Goal: Information Seeking & Learning: Find specific fact

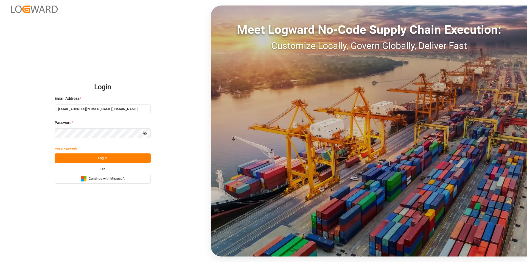
click at [114, 156] on button "Log In" at bounding box center [103, 158] width 96 height 10
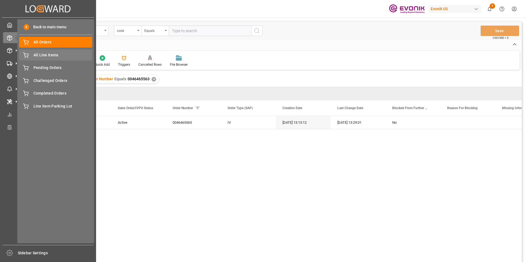
click at [55, 54] on span "All Line Items" at bounding box center [62, 55] width 59 height 6
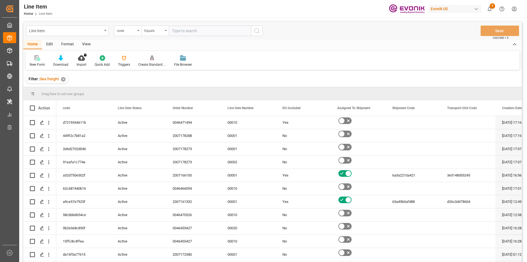
click at [198, 33] on input "text" at bounding box center [210, 31] width 82 height 10
paste input "2007145145"
type input "2007145145"
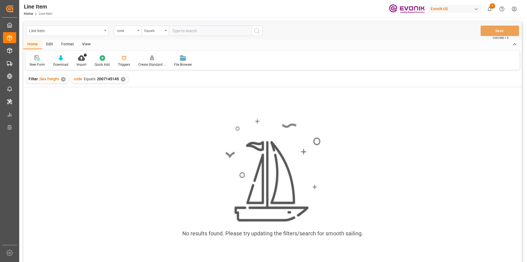
click at [202, 32] on input "text" at bounding box center [210, 31] width 82 height 10
click at [131, 31] on div "code" at bounding box center [126, 30] width 19 height 6
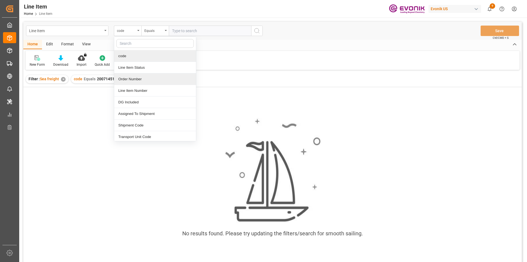
click at [130, 79] on div "Order Number" at bounding box center [155, 79] width 82 height 12
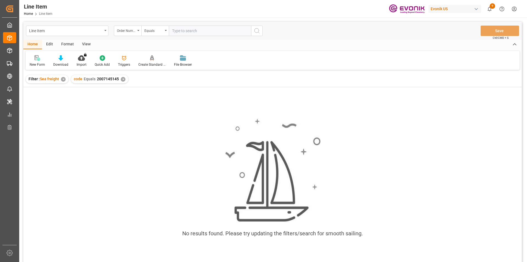
click at [121, 78] on div "✕" at bounding box center [123, 79] width 5 height 5
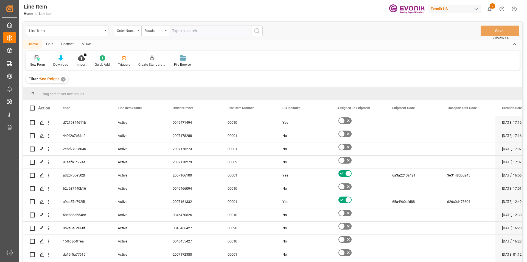
click at [214, 32] on input "text" at bounding box center [210, 31] width 82 height 10
paste input "2007145145"
type input "2007145145"
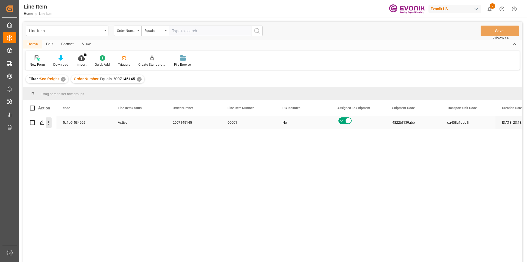
click at [50, 121] on icon "open menu" at bounding box center [49, 123] width 6 height 6
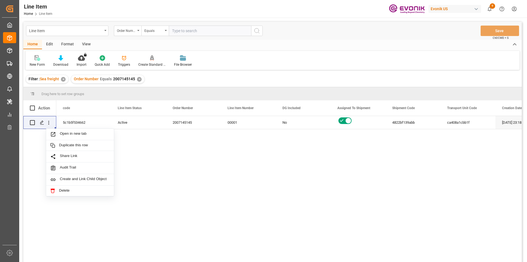
click at [85, 44] on div "View" at bounding box center [86, 44] width 17 height 9
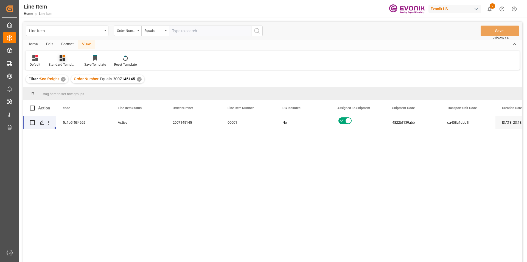
click at [60, 60] on icon at bounding box center [62, 57] width 5 height 5
click at [85, 122] on div "AES View" at bounding box center [77, 123] width 48 height 6
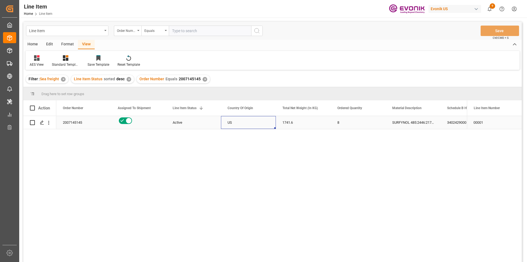
click at [247, 118] on div "US" at bounding box center [248, 122] width 55 height 13
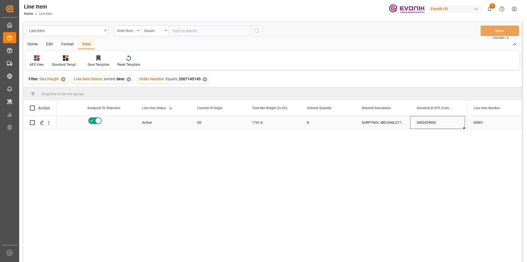
scroll to position [0, 85]
click at [319, 123] on div "SURFYNOL 485:2446:217.7:OI:P" at bounding box center [327, 122] width 55 height 13
click at [324, 127] on div "24800.38" at bounding box center [327, 122] width 55 height 13
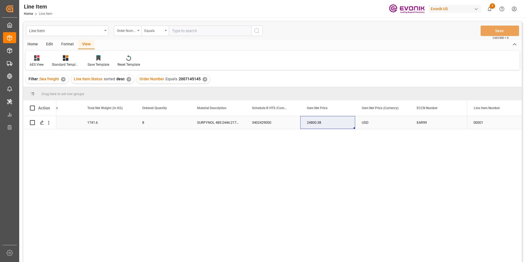
click at [213, 122] on div "SURFYNOL 485:2446:217.7:OI:P" at bounding box center [217, 122] width 55 height 13
click at [96, 125] on div "1741.6" at bounding box center [108, 122] width 55 height 13
click at [317, 120] on div "24800.38" at bounding box center [327, 122] width 55 height 13
click at [97, 124] on div "1741.6" at bounding box center [108, 122] width 55 height 13
click at [394, 124] on div "USD" at bounding box center [382, 122] width 55 height 13
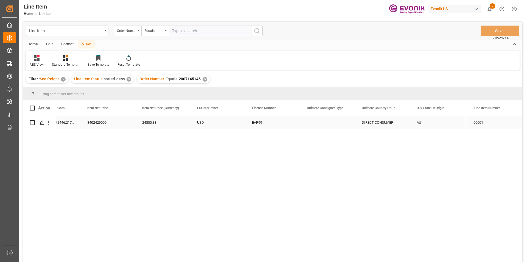
scroll to position [0, 415]
click at [389, 125] on div "AU" at bounding box center [382, 122] width 55 height 13
click at [268, 123] on div "Press SPACE to select this row." at bounding box center [272, 122] width 55 height 13
click at [204, 78] on div "✕" at bounding box center [205, 79] width 5 height 5
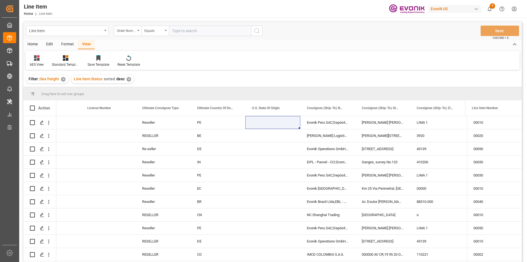
click at [188, 32] on input "text" at bounding box center [210, 31] width 82 height 10
paste input "0046470198"
type input "0046470198"
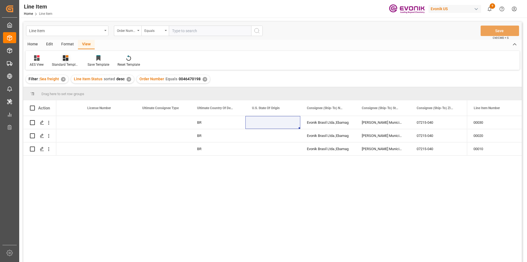
click at [63, 61] on div "Standard Templates" at bounding box center [66, 61] width 36 height 12
click at [69, 124] on div "AES View" at bounding box center [80, 123] width 48 height 6
click at [198, 141] on div "BR" at bounding box center [217, 135] width 55 height 13
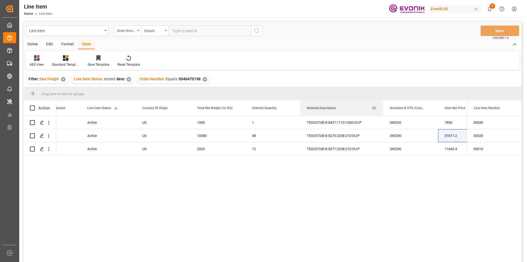
drag, startPoint x: 355, startPoint y: 109, endPoint x: 383, endPoint y: 104, distance: 28.4
click at [383, 104] on div at bounding box center [383, 107] width 2 height 15
click at [339, 124] on div "TEGOSTAB B 8427:1110:1000:OU:P" at bounding box center [341, 122] width 83 height 13
click at [456, 122] on div "7830" at bounding box center [465, 122] width 55 height 13
click at [212, 121] on div "1000" at bounding box center [217, 122] width 55 height 13
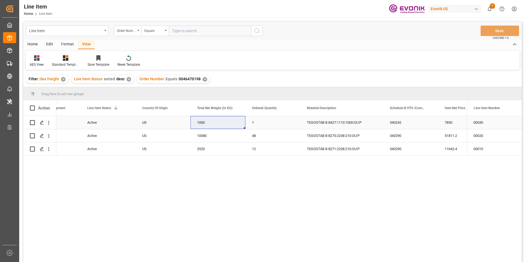
click at [447, 122] on div "7830" at bounding box center [465, 122] width 55 height 13
click at [206, 130] on div "10080" at bounding box center [217, 135] width 55 height 13
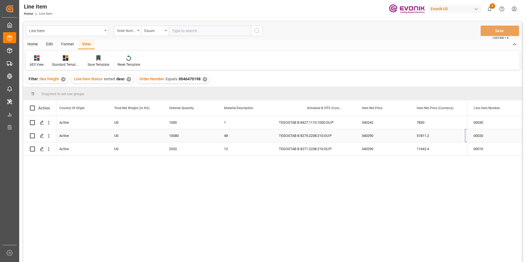
scroll to position [0, 168]
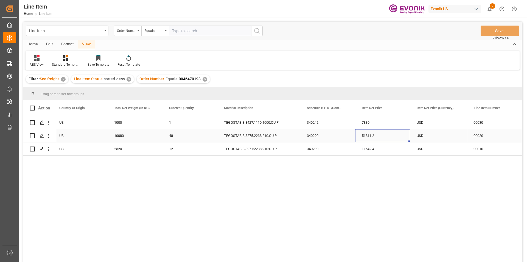
click at [387, 134] on div "51811.2" at bounding box center [382, 135] width 55 height 13
click at [129, 136] on div "10080" at bounding box center [135, 135] width 55 height 13
click at [370, 141] on div "51811.2" at bounding box center [382, 135] width 55 height 13
click at [381, 135] on div "51811.2" at bounding box center [382, 135] width 55 height 13
click at [365, 153] on div "11642.4" at bounding box center [382, 148] width 55 height 13
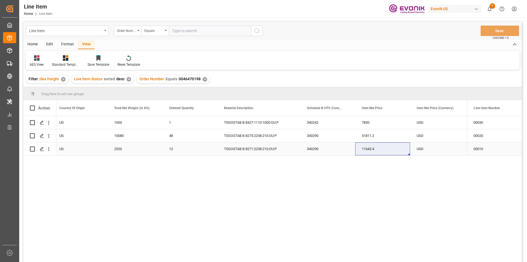
click at [121, 149] on div "2520" at bounding box center [135, 148] width 55 height 13
click at [373, 125] on div "7830" at bounding box center [382, 122] width 55 height 13
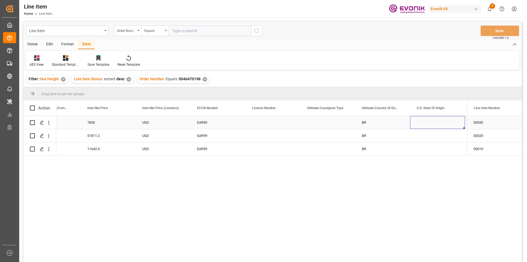
scroll to position [0, 497]
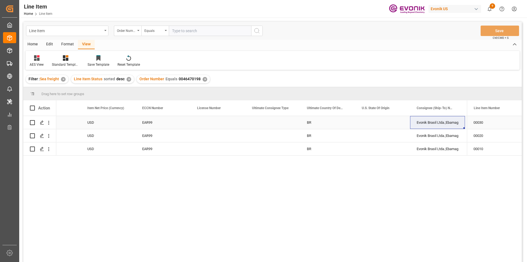
click at [52, 122] on div "Press SPACE to select this row." at bounding box center [49, 122] width 14 height 10
click at [49, 125] on icon "open menu" at bounding box center [49, 123] width 6 height 6
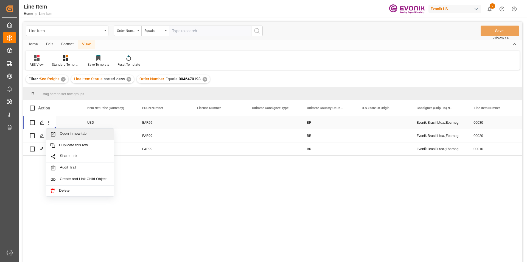
click at [73, 132] on span "Open in new tab" at bounding box center [85, 134] width 50 height 6
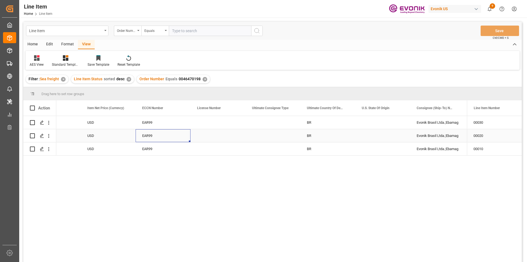
click at [149, 131] on div "EAR99" at bounding box center [163, 135] width 42 height 13
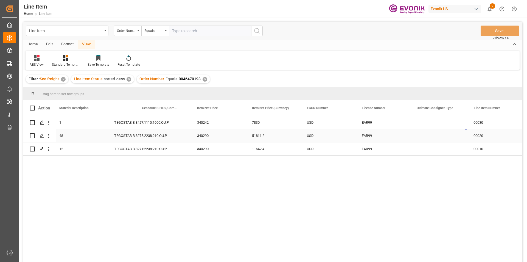
scroll to position [0, 333]
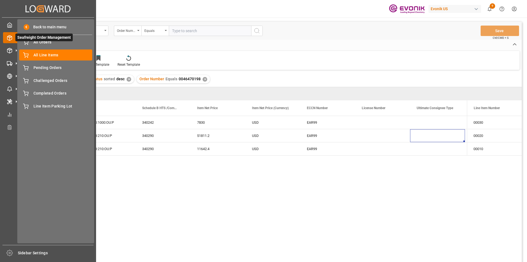
click at [40, 40] on span "Seafreight Order Management" at bounding box center [43, 37] width 57 height 8
click at [56, 44] on span "All Orders" at bounding box center [62, 42] width 59 height 6
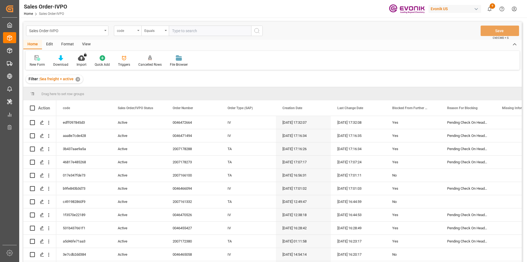
click at [125, 29] on div "code" at bounding box center [126, 30] width 19 height 6
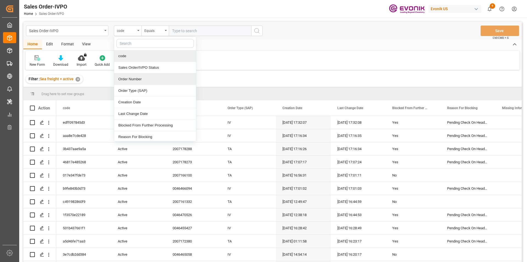
click at [142, 80] on div "Order Number" at bounding box center [155, 79] width 82 height 12
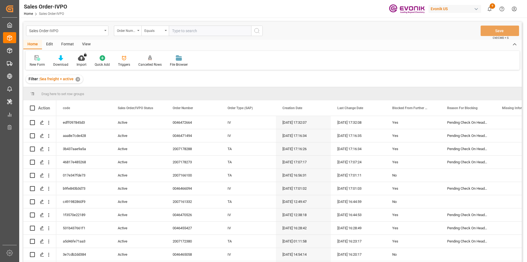
click at [209, 32] on input "text" at bounding box center [210, 31] width 82 height 10
paste input "0046470198"
type input "0046470198"
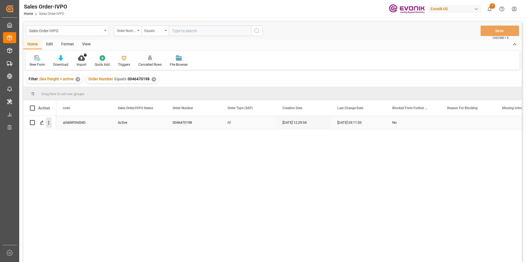
click at [49, 122] on icon "open menu" at bounding box center [49, 123] width 6 height 6
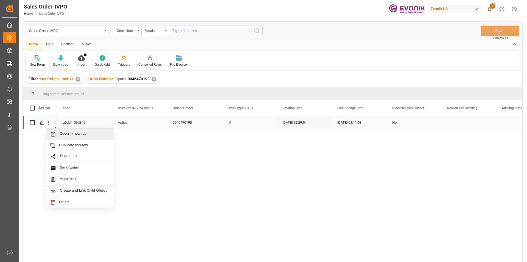
click at [79, 134] on span "Open in new tab" at bounding box center [85, 134] width 50 height 6
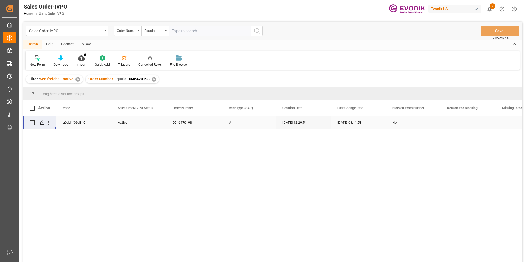
click at [151, 78] on div "✕" at bounding box center [153, 79] width 5 height 5
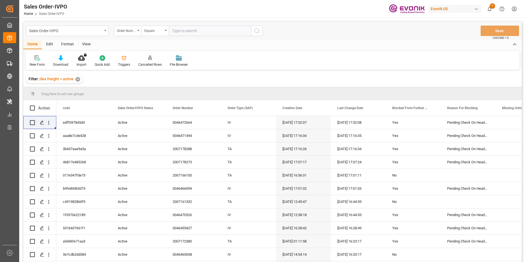
click at [183, 32] on input "text" at bounding box center [210, 31] width 82 height 10
paste input "0046466190"
type input "0046466190"
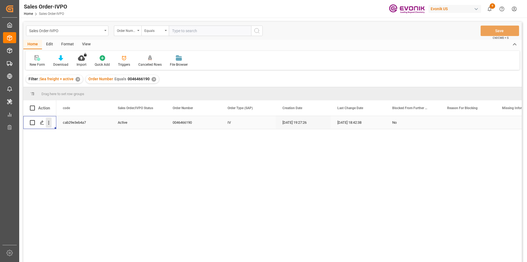
click at [47, 122] on icon "open menu" at bounding box center [49, 123] width 6 height 6
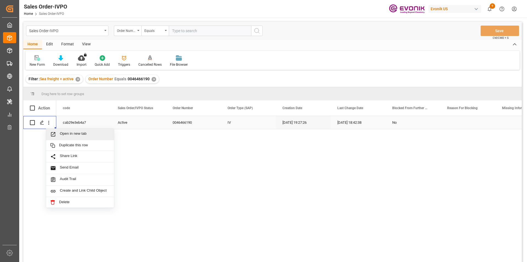
click at [91, 134] on span "Open in new tab" at bounding box center [85, 134] width 50 height 6
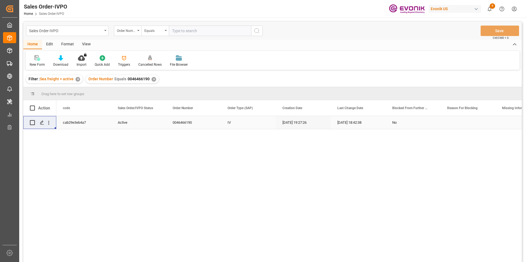
click at [151, 79] on div "✕" at bounding box center [153, 79] width 5 height 5
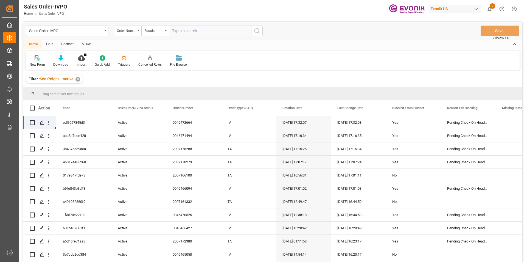
click at [186, 35] on input "text" at bounding box center [210, 31] width 82 height 10
paste input "2007103563"
type input "2007103563"
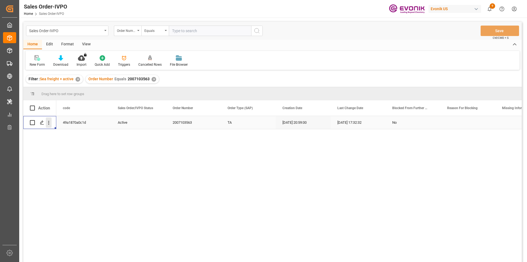
click at [47, 123] on icon "open menu" at bounding box center [49, 123] width 6 height 6
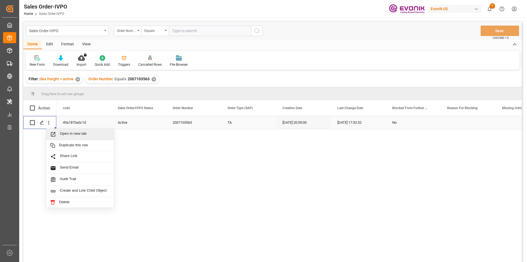
click at [72, 134] on span "Open in new tab" at bounding box center [85, 134] width 50 height 6
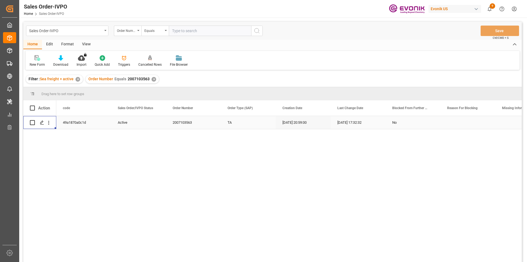
click at [152, 81] on div "Order Number Equals 2007103563 ✕" at bounding box center [122, 79] width 73 height 8
click at [153, 78] on div "✕" at bounding box center [153, 79] width 5 height 5
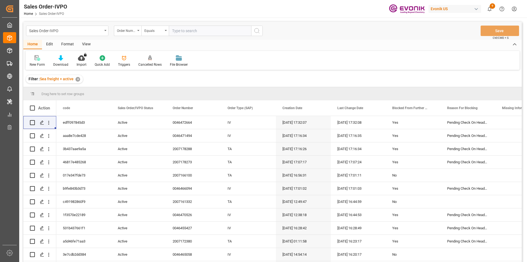
click at [193, 34] on input "text" at bounding box center [210, 31] width 82 height 10
paste input "2007103563"
type input "2007103563"
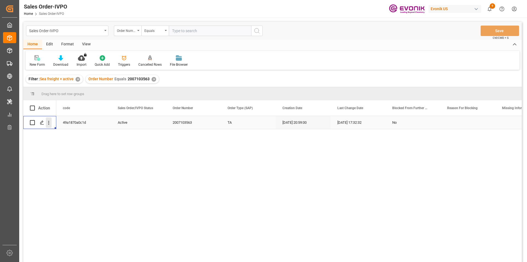
click at [49, 124] on icon "open menu" at bounding box center [48, 123] width 1 height 4
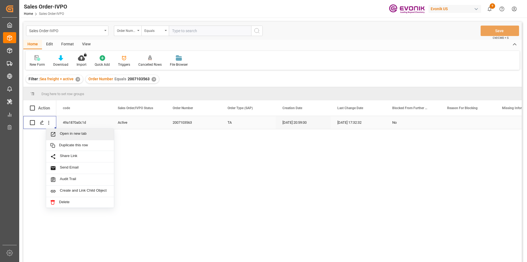
click at [71, 131] on span "Open in new tab" at bounding box center [85, 134] width 50 height 6
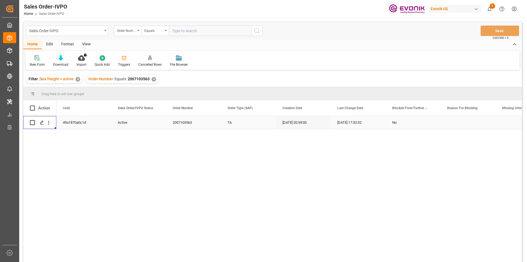
click at [154, 77] on div "Order Number Equals 2007103563 ✕" at bounding box center [122, 79] width 73 height 8
drag, startPoint x: 151, startPoint y: 79, endPoint x: 155, endPoint y: 67, distance: 12.2
click at [151, 77] on div "Order Number Equals 2007103563 ✕" at bounding box center [122, 79] width 73 height 8
click at [179, 29] on input "text" at bounding box center [210, 31] width 82 height 10
click at [153, 79] on div "✕" at bounding box center [153, 79] width 5 height 5
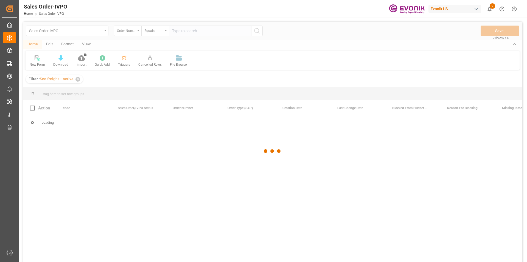
click at [190, 30] on div at bounding box center [272, 151] width 498 height 258
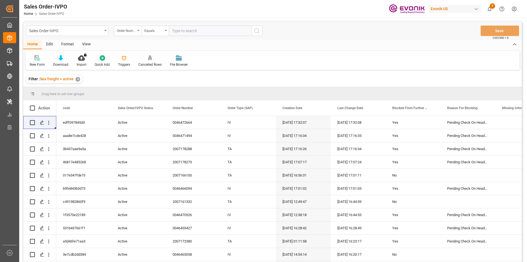
click at [190, 30] on input "text" at bounding box center [210, 31] width 82 height 10
paste input "46465563"
type input "46465563"
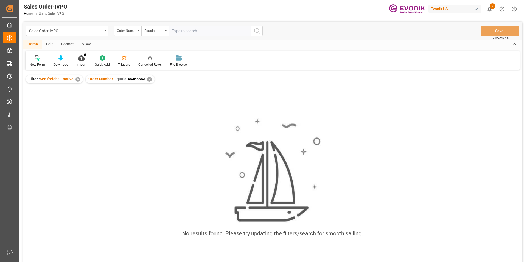
click at [193, 32] on input "text" at bounding box center [210, 31] width 82 height 10
drag, startPoint x: 194, startPoint y: 32, endPoint x: 161, endPoint y: 30, distance: 33.0
click at [161, 30] on div "Order Number Equals v46465563" at bounding box center [188, 31] width 149 height 10
type input "46465563"
click at [147, 78] on div "✕" at bounding box center [149, 79] width 5 height 5
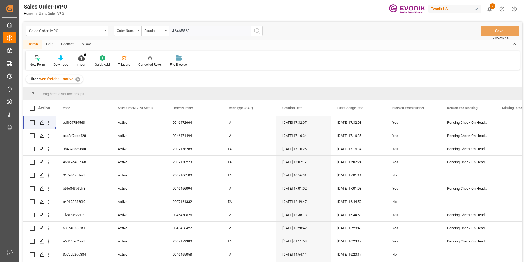
click at [259, 32] on icon "search button" at bounding box center [257, 30] width 7 height 7
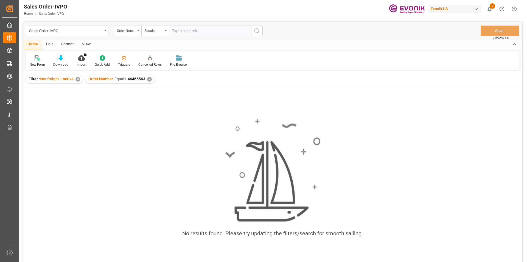
click at [150, 79] on div "✕" at bounding box center [149, 79] width 5 height 5
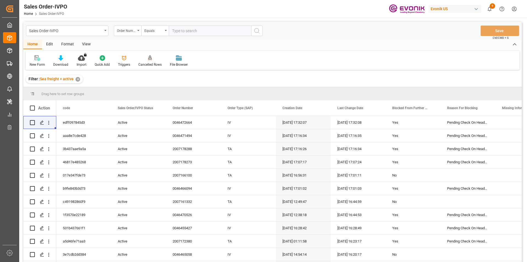
click at [182, 30] on input "text" at bounding box center [210, 31] width 82 height 10
paste input "0046465563"
type input "0046465563"
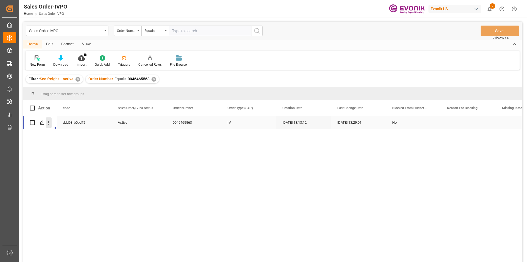
click at [48, 122] on icon "open menu" at bounding box center [49, 123] width 6 height 6
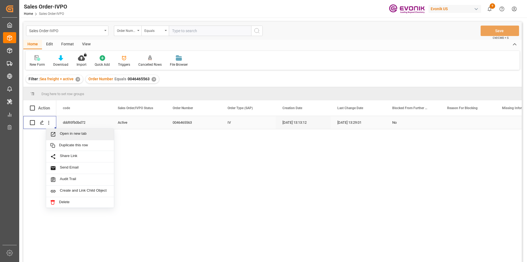
click at [88, 133] on span "Open in new tab" at bounding box center [85, 134] width 50 height 6
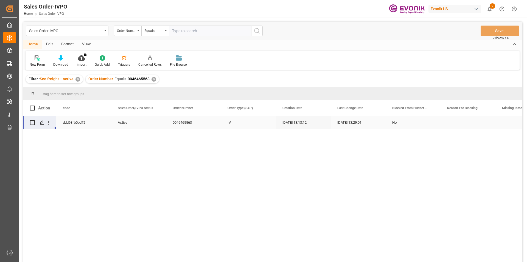
click at [153, 80] on div "✕" at bounding box center [153, 79] width 5 height 5
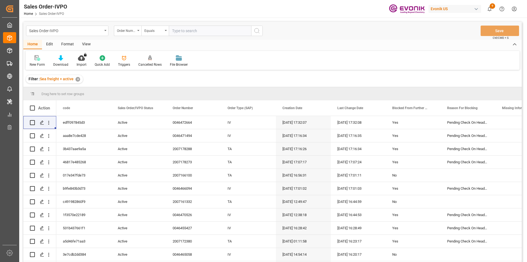
click at [185, 32] on input "text" at bounding box center [210, 31] width 82 height 10
paste input "0046470231"
type input "0046470231"
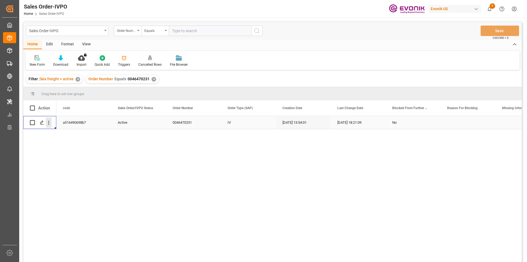
click at [49, 122] on icon "open menu" at bounding box center [49, 123] width 6 height 6
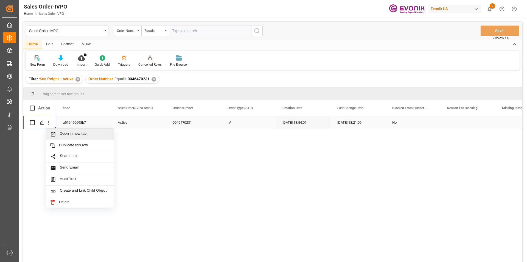
click at [86, 136] on span "Open in new tab" at bounding box center [85, 134] width 50 height 6
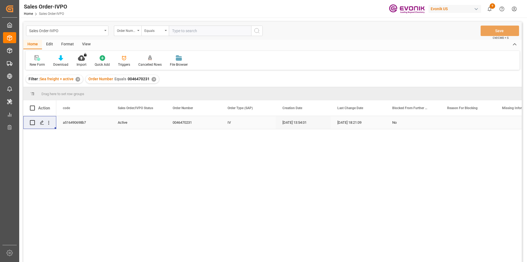
click at [152, 79] on div "✕" at bounding box center [153, 79] width 5 height 5
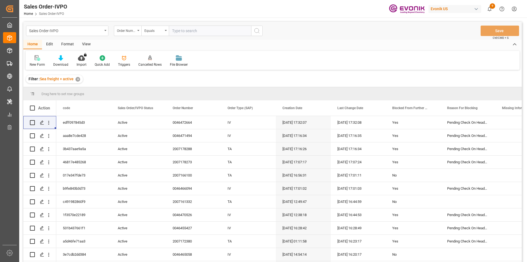
click at [185, 32] on input "text" at bounding box center [210, 31] width 82 height 10
paste input "2007083911"
type input "2007083911"
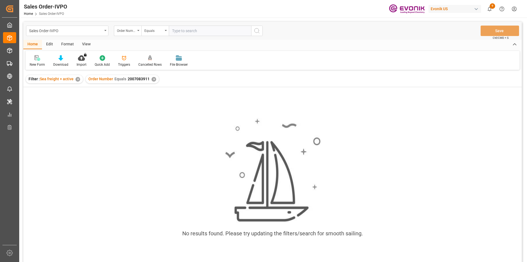
click at [190, 33] on input "text" at bounding box center [210, 31] width 82 height 10
type input "2007083911"
click at [153, 79] on div "✕" at bounding box center [153, 79] width 5 height 5
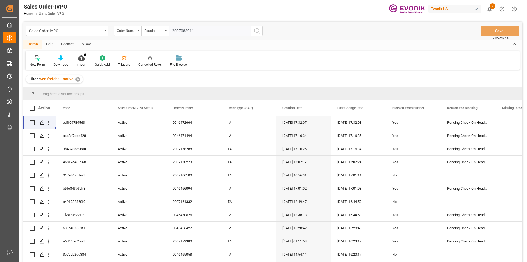
click at [257, 32] on icon "search button" at bounding box center [257, 30] width 7 height 7
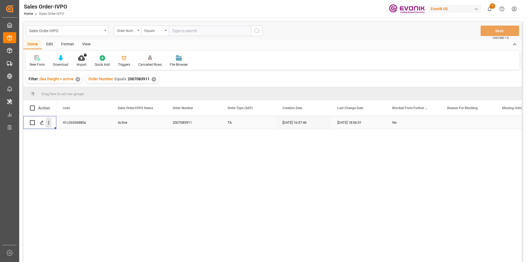
click at [51, 123] on icon "open menu" at bounding box center [49, 123] width 6 height 6
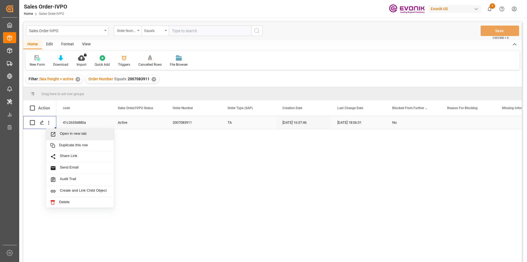
click at [81, 135] on span "Open in new tab" at bounding box center [85, 134] width 50 height 6
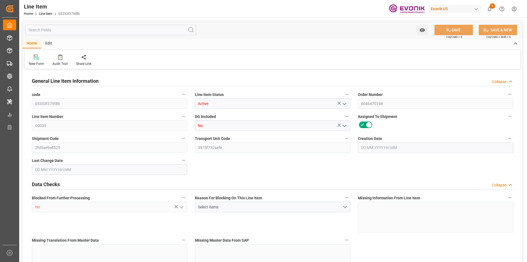
type input "1"
type input "1058"
type input "1000"
type input "1.447"
type input "1"
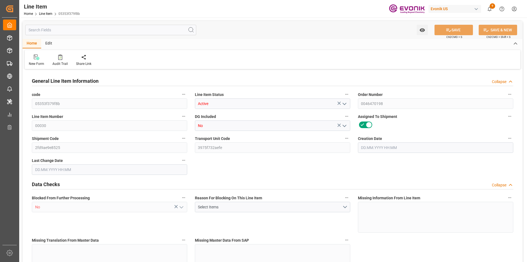
type input "7830"
type input "1"
type input "1000"
type input "1058"
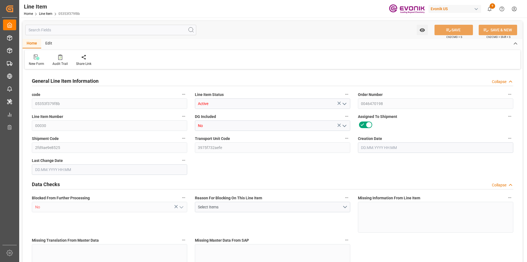
type input "1058"
type input "1000"
type input "1.447"
type input "1447"
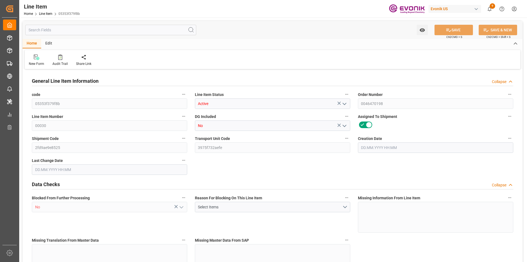
type input "0"
type input "26.08.2025 12:29"
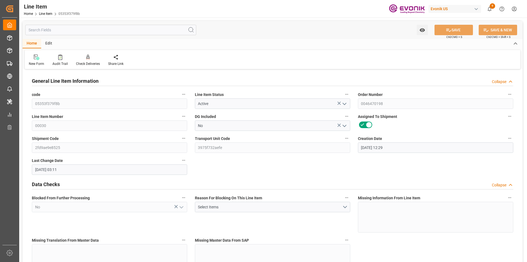
type input "27.08.2025 03:11"
type input "01.11.2025"
type input "17.09.2025"
type input "10.09.2025"
click at [61, 29] on input "text" at bounding box center [110, 30] width 171 height 10
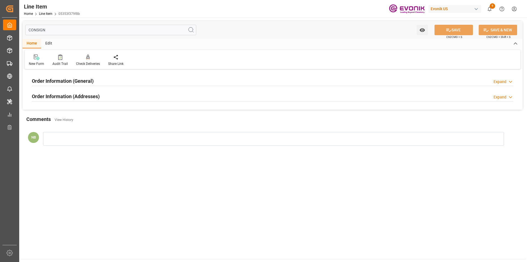
type input "CONSIGN"
click at [81, 98] on h2 "Order Information (Addresses)" at bounding box center [66, 95] width 68 height 7
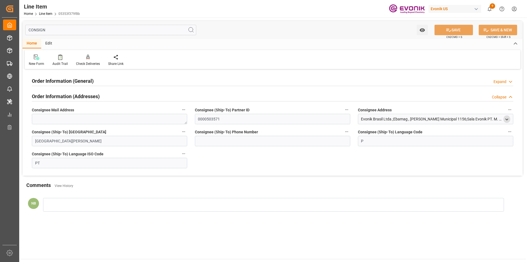
click at [508, 120] on icon "open menu" at bounding box center [506, 119] width 5 height 5
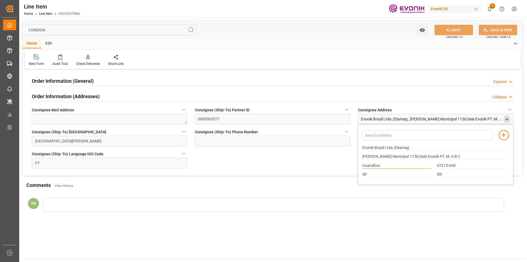
click at [371, 167] on input "Guarulhos" at bounding box center [396, 165] width 69 height 6
click at [145, 73] on div "Order Information (General) Expand Ultimate Consignee Type Consignee For B/L Ad…" at bounding box center [273, 123] width 500 height 105
click at [145, 77] on div "Order Information (General) Expand" at bounding box center [272, 80] width 481 height 10
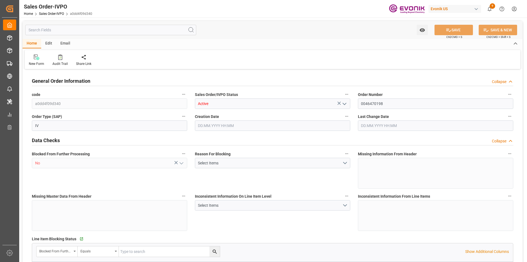
type input "BRSSZ"
type input "0"
type input "1"
type input "2"
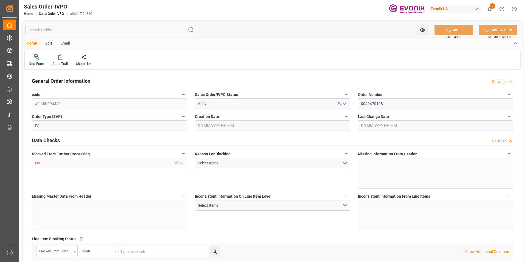
type input "15281.6"
type input "39.4542"
type input "17000"
type input "30"
type input "26.08.2025 12:29"
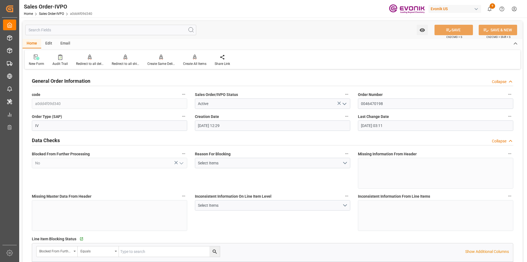
type input "27.08.2025 03:11"
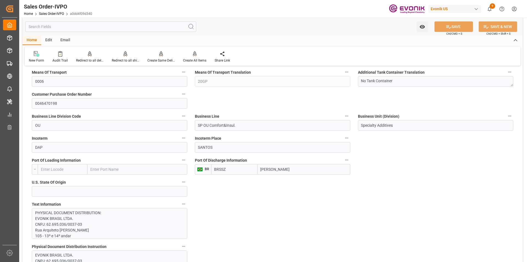
scroll to position [357, 0]
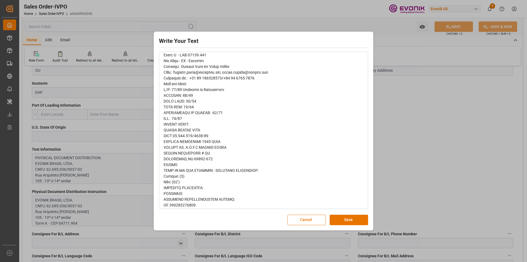
scroll to position [82, 0]
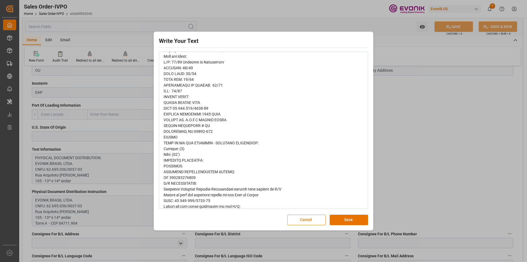
click at [305, 215] on button "Cancel" at bounding box center [306, 219] width 38 height 10
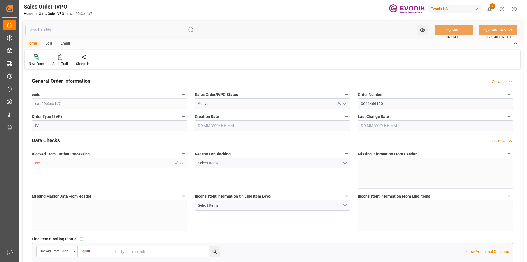
type input "BRSSZ"
type input "0"
type input "1"
type input "1975.428"
type input "31.07.2025 19:27"
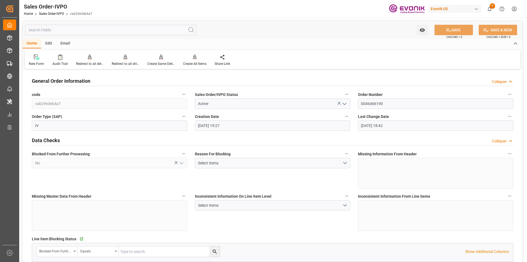
type input "08.08.2025 18:42"
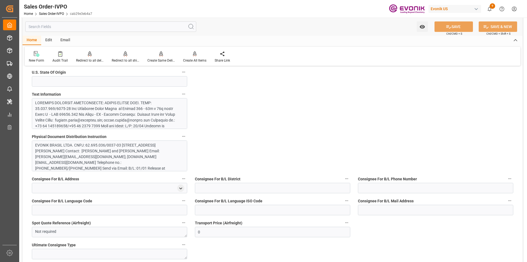
scroll to position [302, 0]
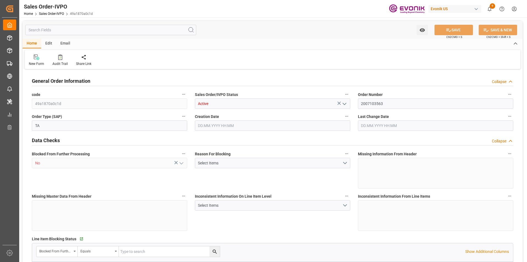
type input "AUMEL"
type input "0"
type input "1"
type input "2724"
type input "[DATE] 20:59"
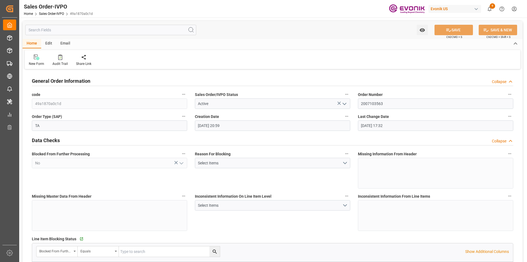
type input "[DATE] 17:32"
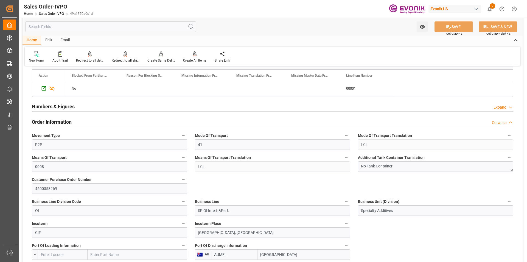
scroll to position [274, 0]
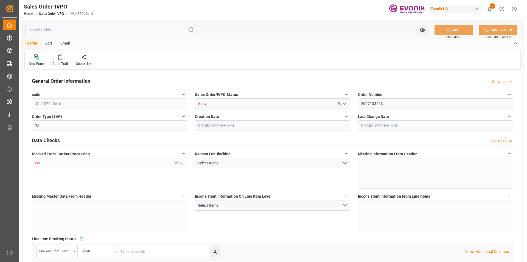
type input "AUMEL"
type input "0"
type input "1"
type input "2724"
type input "[DATE] 20:59"
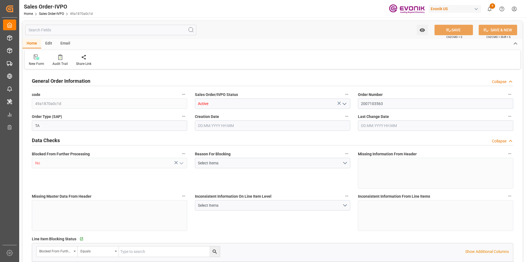
type input "[DATE] 17:32"
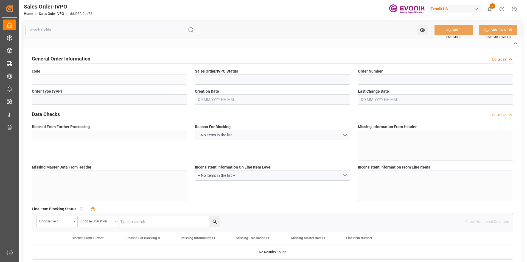
type input "ddd93fb0bd72"
type input "Active"
type input "0046465563"
type input "IV"
type input "No"
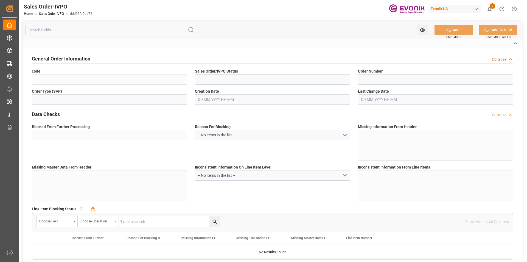
type input "P2P"
type input "45"
type input "FCL"
type input "0006"
type input "20GP"
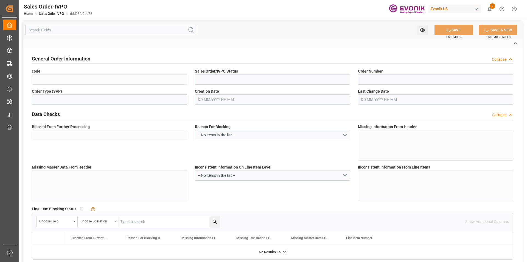
type textarea "No Tank Container"
type input "0046465563"
type input "OU"
type input "SP OU Comfort&Insul."
type input "Specialty Additives"
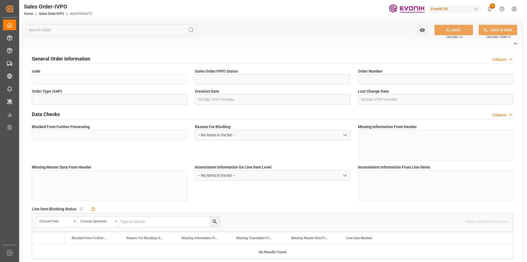
type input "CIF"
type input "Antwerpen"
type input "Antwerp"
type input "ANT-IMPORT@evonik.com"
type textarea "Not required"
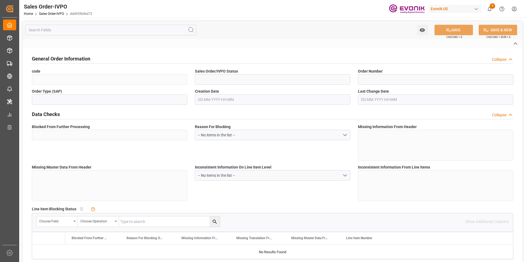
type textarea ""RESELLER""
type textarea "SEND TELEX"
type input "BE"
type input "Done"
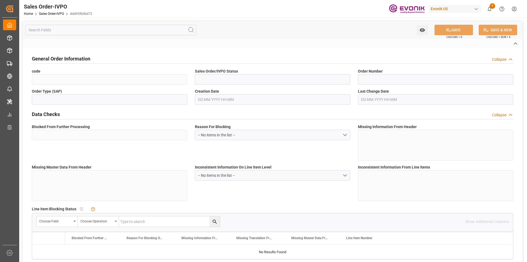
type input "20GP"
type input "Done"
type input "BEANR"
type input "0"
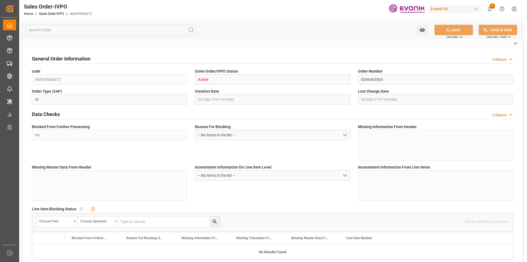
type input "1"
type input "5290"
type input "7.2329"
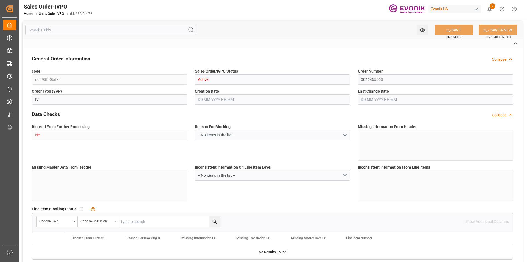
type input "17000"
type input "30"
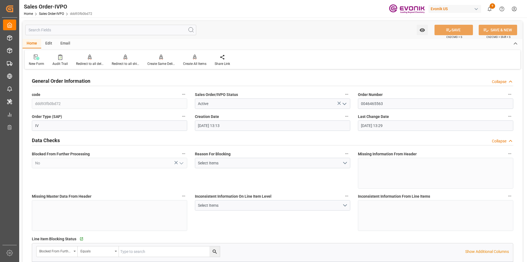
type input "28.07.2025 13:13"
type input "03.09.2025 13:29"
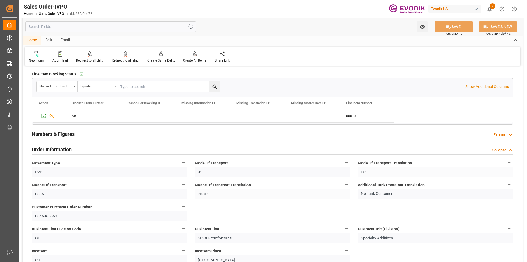
scroll to position [247, 0]
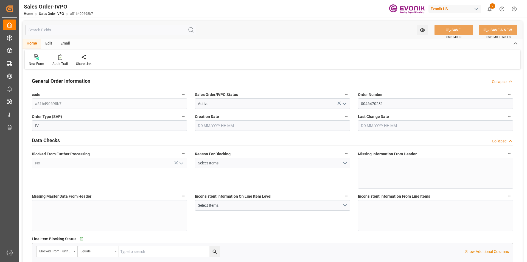
type input "THPAT"
type input "0"
type input "1"
type input "896"
type input "[DATE] 13:54"
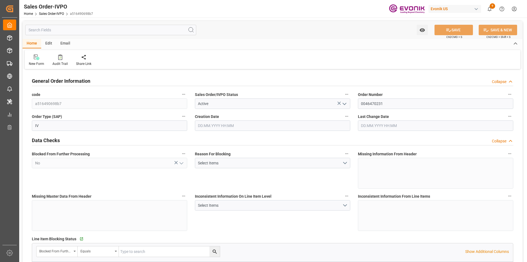
type input "[DATE] 18:21"
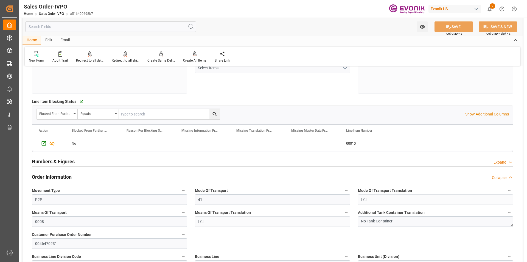
scroll to position [220, 0]
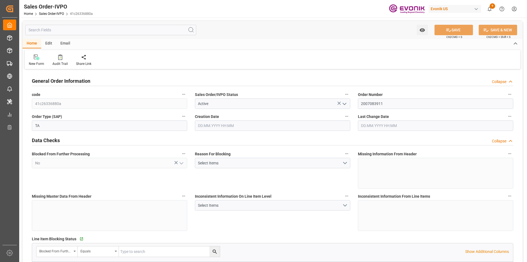
type input "COCTG"
type input "0"
type input "1"
type input "1806.4"
type input "[DATE] 16:37"
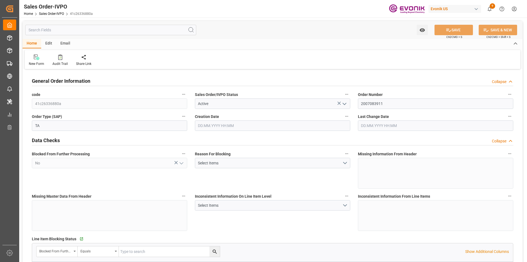
type input "[DATE] 18:06"
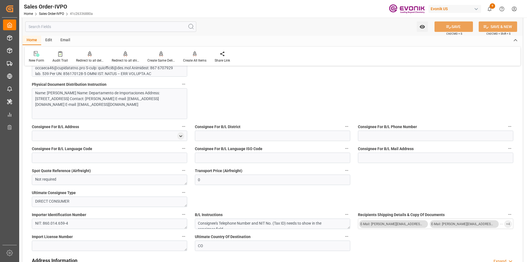
scroll to position [357, 0]
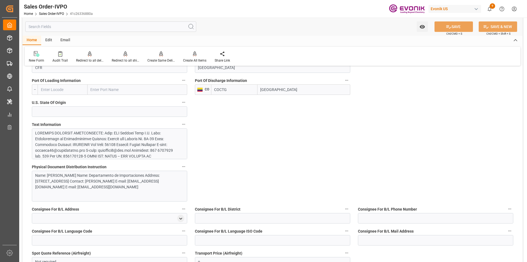
click at [123, 150] on div at bounding box center [107, 216] width 145 height 173
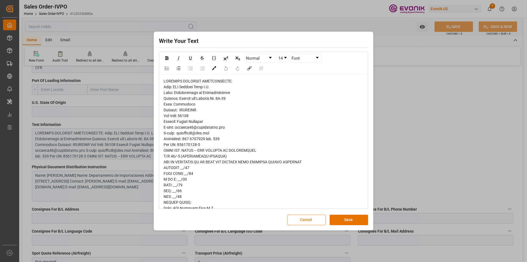
click at [298, 220] on button "Cancel" at bounding box center [306, 219] width 38 height 10
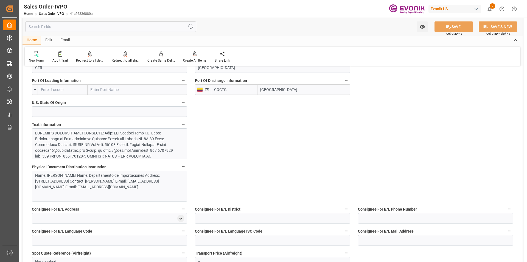
click at [115, 190] on div "Name: SIA Aduanas Gama S.A. Name: Departamento de Importaciones Address: Avenid…" at bounding box center [107, 180] width 145 height 17
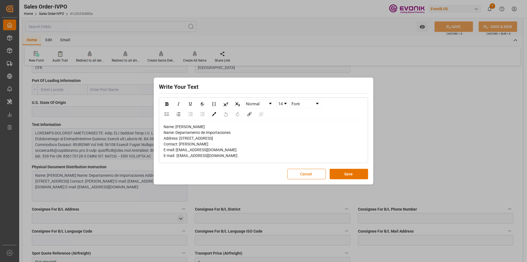
click at [307, 179] on button "Cancel" at bounding box center [306, 173] width 38 height 10
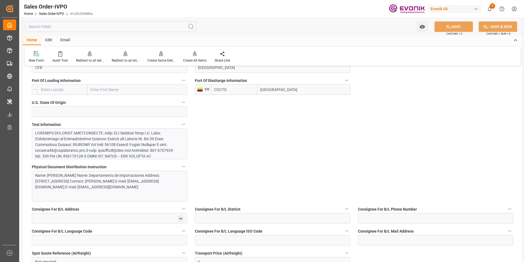
click at [123, 151] on div at bounding box center [107, 216] width 145 height 173
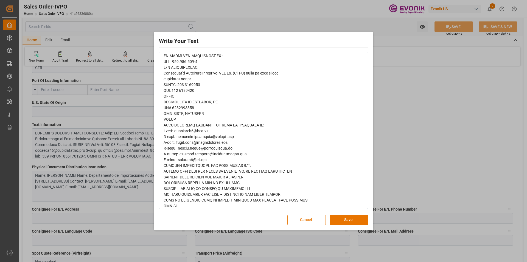
scroll to position [0, 0]
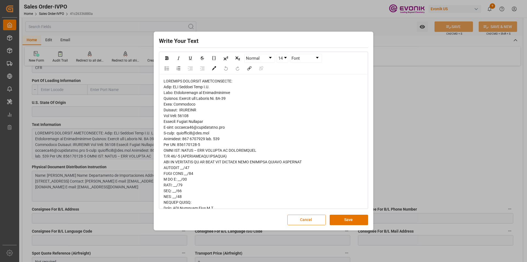
click at [314, 219] on button "Cancel" at bounding box center [306, 219] width 38 height 10
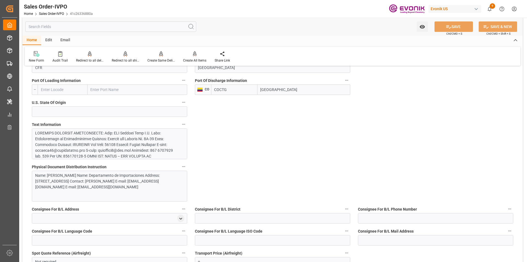
click at [121, 183] on div "Name: SIA Aduanas Gama S.A. Name: Departamento de Importaciones Address: Avenid…" at bounding box center [107, 180] width 145 height 17
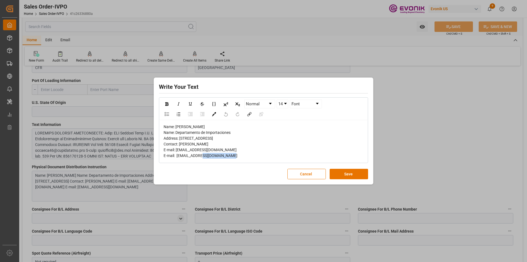
drag, startPoint x: 209, startPoint y: 152, endPoint x: 180, endPoint y: 153, distance: 29.4
click at [180, 153] on div "Name: SIA Aduanas Gama S.A. Name: Departamento de Importaciones Address: Avenid…" at bounding box center [264, 141] width 200 height 35
copy span "Anibal Castillo"
click at [245, 124] on div "Name: SIA Aduanas Gama S.A. Name: Departamento de Importaciones Address: Avenid…" at bounding box center [264, 141] width 200 height 35
drag, startPoint x: 222, startPoint y: 118, endPoint x: 176, endPoint y: 120, distance: 46.1
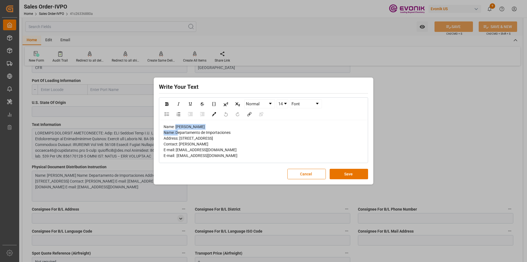
click at [176, 124] on div "Name: SIA Aduanas Gama S.A. Name: Departamento de Importaciones Address: Avenid…" at bounding box center [264, 141] width 200 height 35
copy span "SIA Aduanas Gama S.A."
drag, startPoint x: 235, startPoint y: 125, endPoint x: 176, endPoint y: 124, distance: 58.7
click at [176, 124] on div "Name: SIA Aduanas Gama S.A. Name: Departamento de Importaciones Address: Avenid…" at bounding box center [264, 141] width 200 height 35
copy span "Departamento de Importaciones"
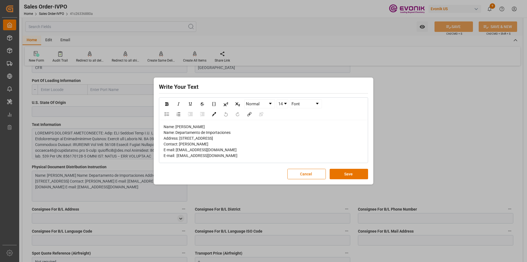
click at [232, 137] on div "Name: SIA Aduanas Gama S.A. Name: Departamento de Importaciones Address: Avenid…" at bounding box center [264, 141] width 200 height 35
drag, startPoint x: 233, startPoint y: 129, endPoint x: 179, endPoint y: 129, distance: 53.8
click at [179, 129] on div "Name: SIA Aduanas Gama S.A. Name: Departamento de Importaciones Address: Avenid…" at bounding box center [264, 141] width 200 height 35
copy span "Avenida del Arsenal No. 8B-39"
click at [181, 136] on span "Name: SIA Aduanas Gama S.A. Name: Departamento de Importaciones Address: Avenid…" at bounding box center [201, 140] width 74 height 33
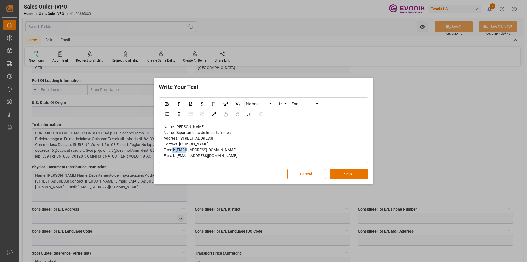
click at [181, 136] on span "Name: SIA Aduanas Gama S.A. Name: Departamento de Importaciones Address: Avenid…" at bounding box center [201, 140] width 74 height 33
copy span "Cartagena"
click at [187, 147] on span "Name: SIA Aduanas Gama S.A. Name: Departamento de Importaciones Address: Avenid…" at bounding box center [201, 140] width 74 height 33
copy span "13001"
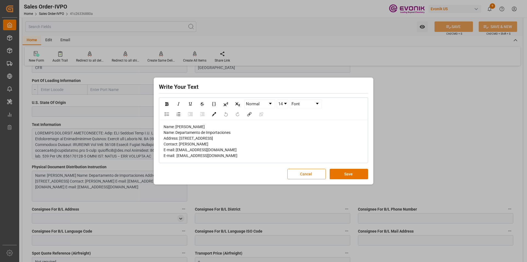
click at [303, 179] on button "Cancel" at bounding box center [306, 173] width 38 height 10
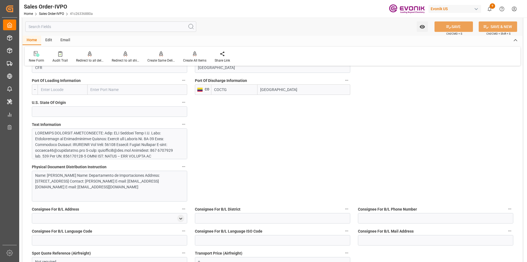
click at [132, 144] on div at bounding box center [107, 216] width 145 height 173
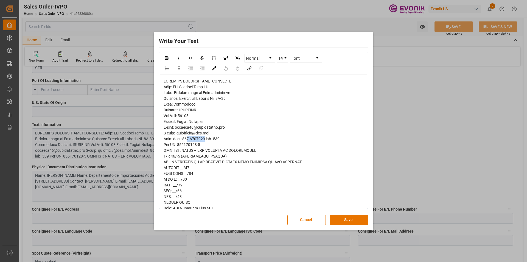
drag, startPoint x: 206, startPoint y: 138, endPoint x: 188, endPoint y: 140, distance: 17.4
copy span "5 6502600"
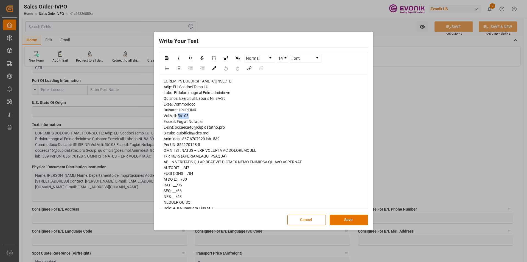
copy span "13001"
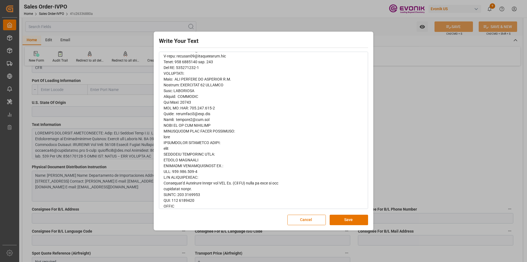
scroll to position [137, 0]
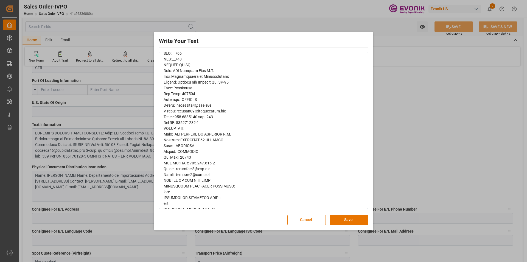
click at [190, 158] on span "rdw-editor" at bounding box center [236, 163] width 144 height 442
copy span "97250"
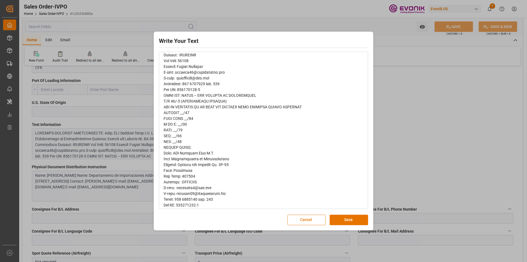
click at [188, 178] on span "rdw-editor" at bounding box center [236, 245] width 144 height 442
copy span "130001"
click at [307, 217] on button "Cancel" at bounding box center [306, 219] width 38 height 10
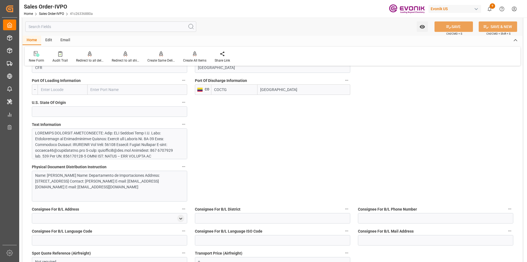
click at [101, 148] on div at bounding box center [107, 216] width 145 height 173
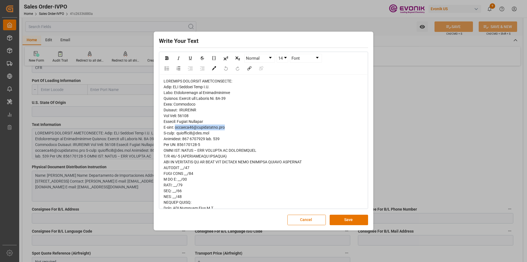
drag, startPoint x: 234, startPoint y: 128, endPoint x: 176, endPoint y: 128, distance: 58.2
